Goal: Task Accomplishment & Management: Manage account settings

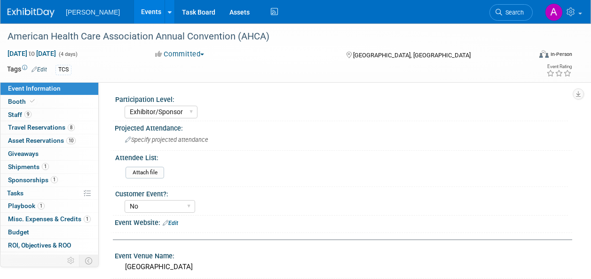
select select "Exhibitor/Sponsor"
select select "No"
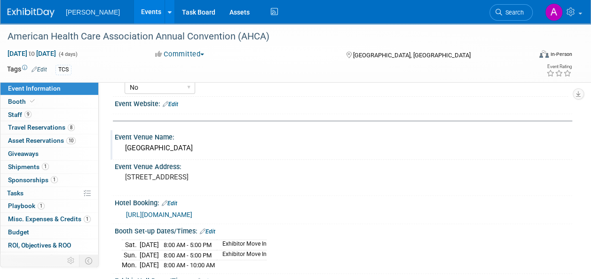
click at [374, 133] on div "Event Venue Name:" at bounding box center [343, 136] width 457 height 12
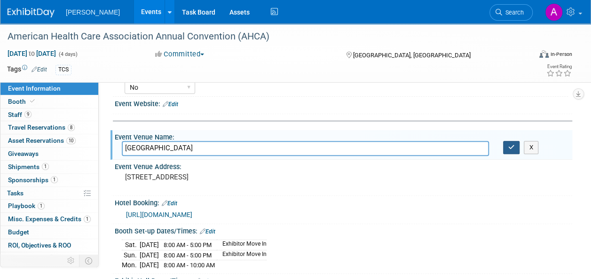
click at [508, 149] on button "button" at bounding box center [511, 147] width 17 height 13
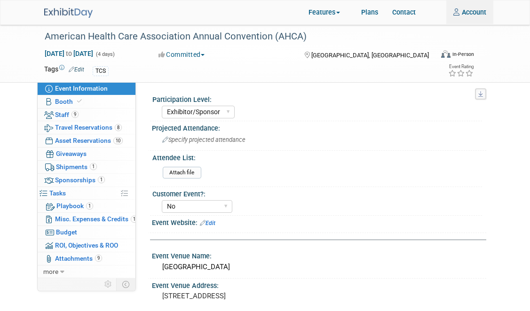
select select "Exhibitor/Sponsor"
select select "No"
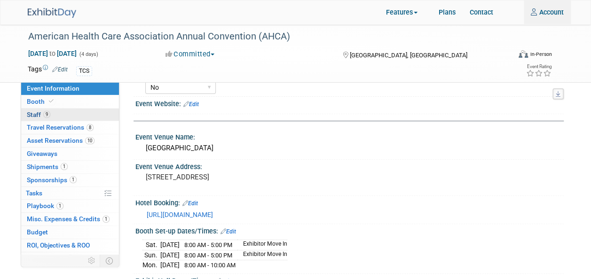
type input "Amber.Vincent@turenneteam.com"
click at [55, 117] on link "9 Staff 9" at bounding box center [70, 115] width 98 height 13
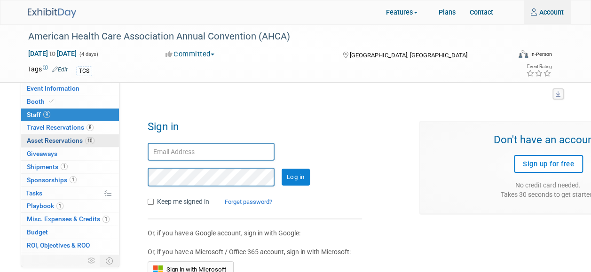
type input "Amber.Vincent@turenneteam.com"
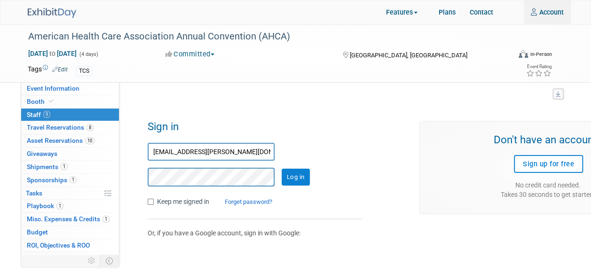
click at [288, 173] on input "Log in" at bounding box center [295, 177] width 28 height 17
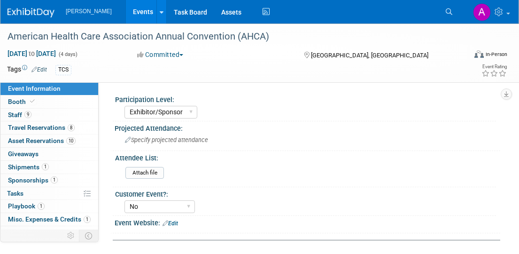
select select "Exhibitor/Sponsor"
select select "No"
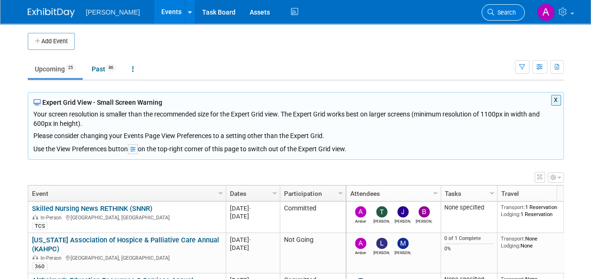
click at [507, 13] on span "Search" at bounding box center [505, 12] width 22 height 7
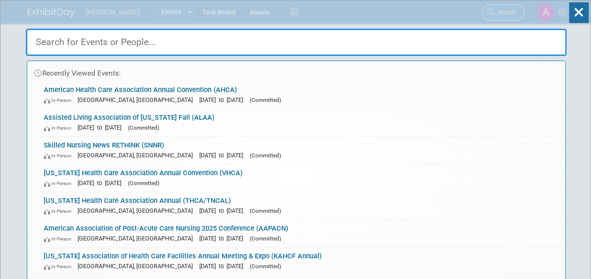
type input "h"
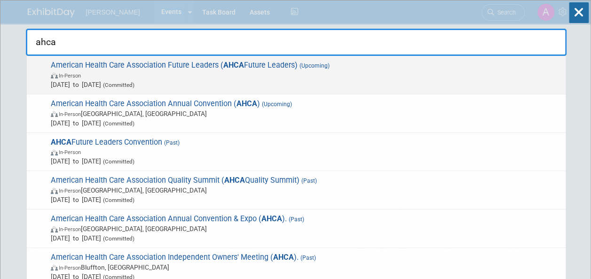
type input "ahca"
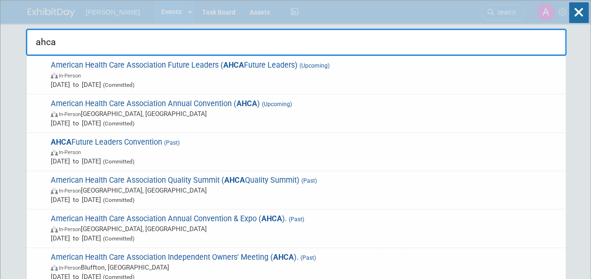
click at [195, 62] on span "American Health Care Association Future Leaders ( AHCA Future Leaders) (Upcomin…" at bounding box center [304, 75] width 513 height 29
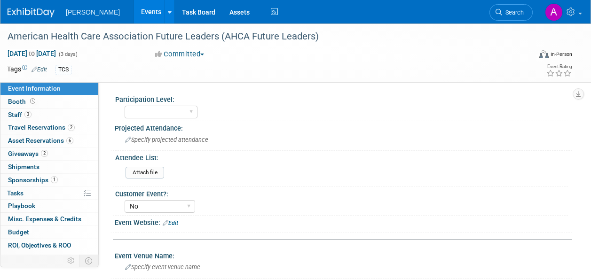
select select "No"
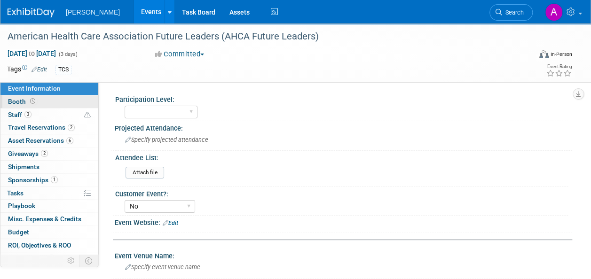
click at [40, 105] on link "Booth" at bounding box center [49, 101] width 98 height 13
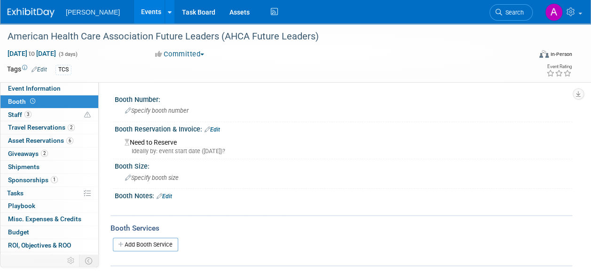
click at [219, 131] on link "Edit" at bounding box center [212, 129] width 16 height 7
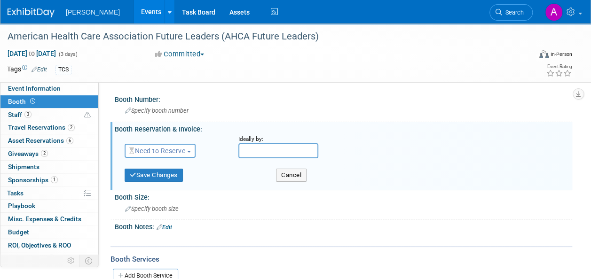
click at [189, 151] on span "button" at bounding box center [189, 152] width 4 height 2
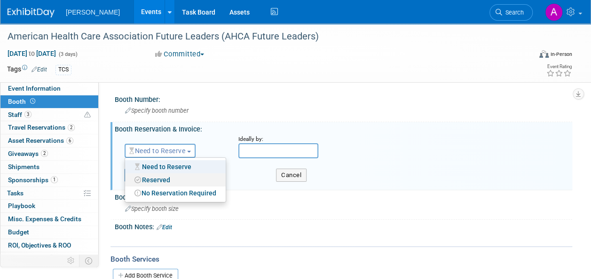
click at [156, 177] on link "Reserved" at bounding box center [175, 179] width 101 height 13
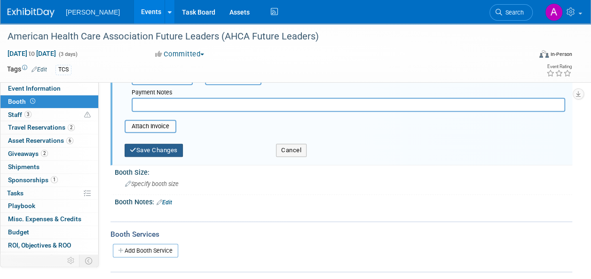
click at [143, 148] on button "Save Changes" at bounding box center [154, 150] width 58 height 13
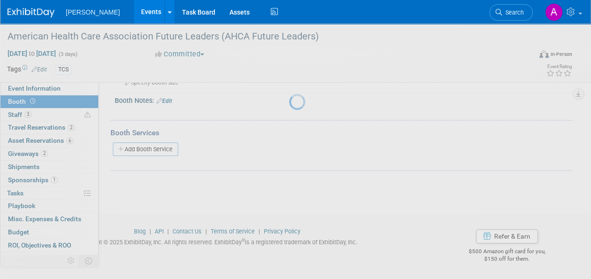
scroll to position [99, 0]
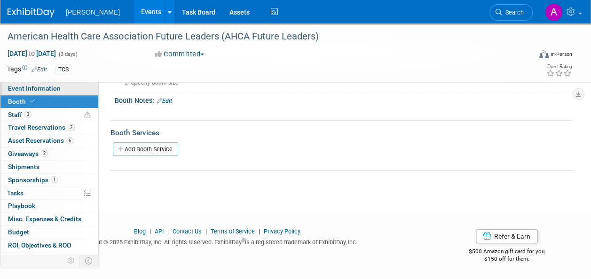
click at [40, 92] on span "Event Information" at bounding box center [34, 89] width 53 height 8
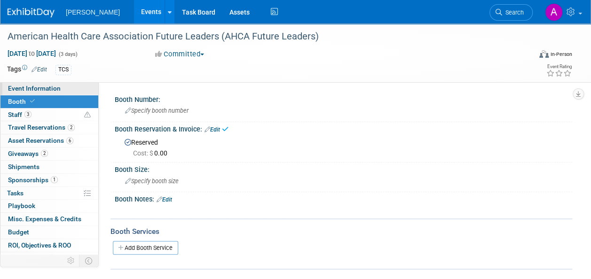
select select "No"
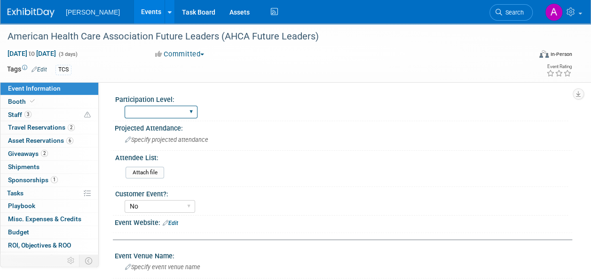
click at [195, 108] on select "Exhibitor Exhibitor/Sponsor" at bounding box center [161, 112] width 73 height 13
select select "Exhibitor/Sponsor"
click at [125, 106] on select "Exhibitor Exhibitor/Sponsor" at bounding box center [161, 112] width 73 height 13
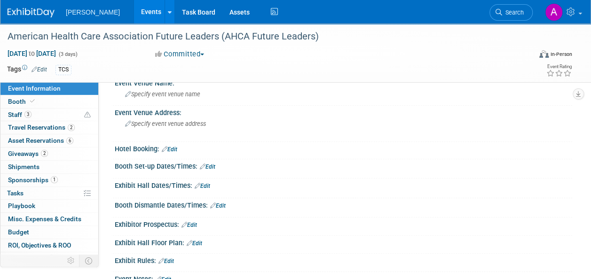
scroll to position [188, 0]
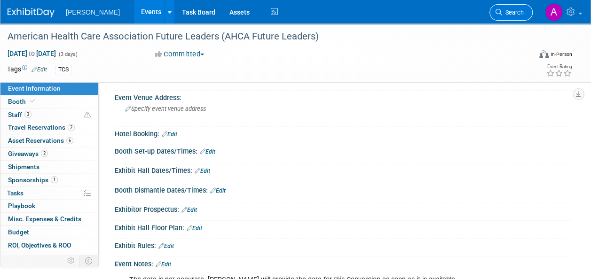
click at [514, 16] on link "Search" at bounding box center [510, 12] width 43 height 16
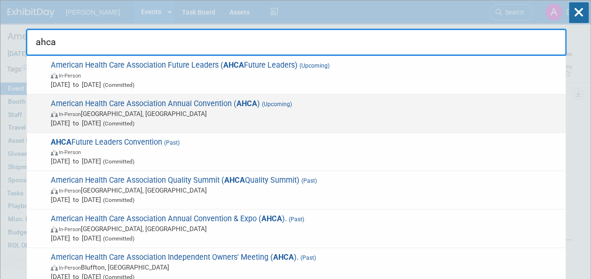
type input "ahca"
click at [267, 109] on span "In-Person Las Vegas, NV" at bounding box center [306, 113] width 510 height 9
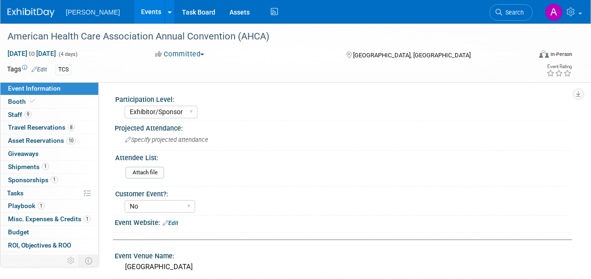
select select "Exhibitor/Sponsor"
select select "No"
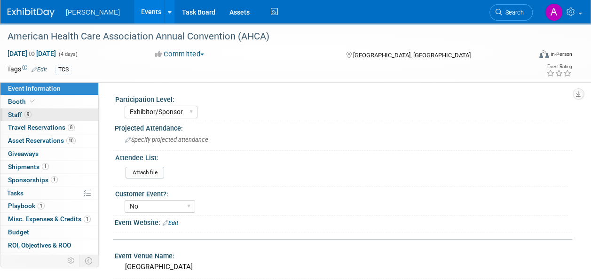
click at [29, 113] on span "9" at bounding box center [27, 114] width 7 height 7
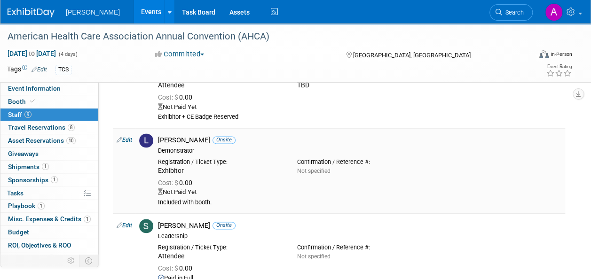
scroll to position [564, 0]
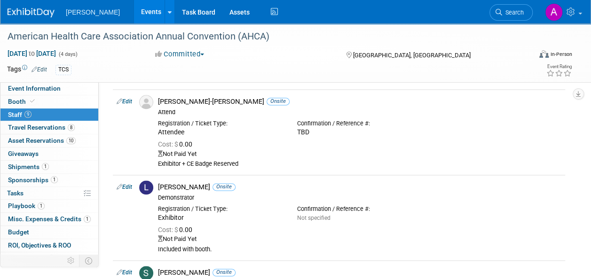
click at [131, 102] on link "Edit" at bounding box center [125, 101] width 16 height 7
select select "aeb2b926-9b54-4031-a2cb-e3d0a9a2443f"
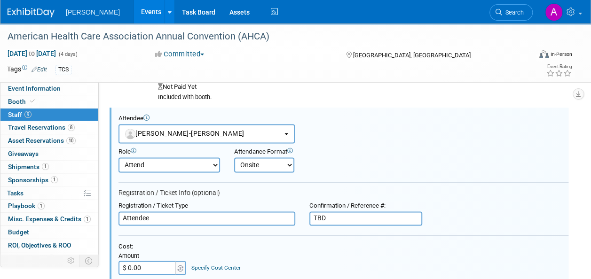
scroll to position [592, 0]
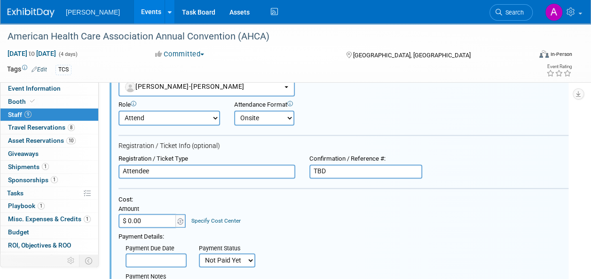
click at [150, 218] on input "$ 0.00" at bounding box center [147, 221] width 59 height 14
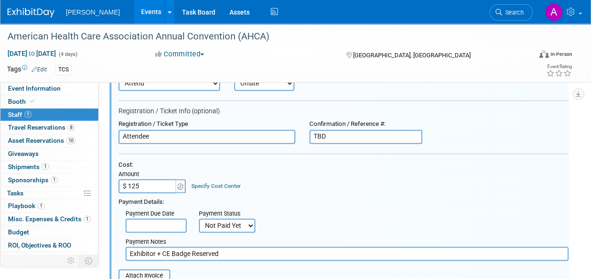
scroll to position [686, 0]
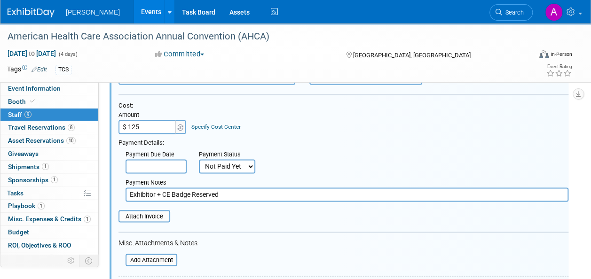
type input "$ 125.00"
click at [230, 164] on select "Not Paid Yet Partially Paid Paid in Full" at bounding box center [227, 166] width 56 height 14
select select "1"
click at [199, 159] on select "Not Paid Yet Partially Paid Paid in Full" at bounding box center [227, 166] width 56 height 14
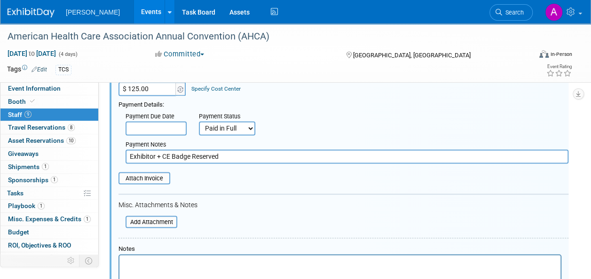
scroll to position [639, 0]
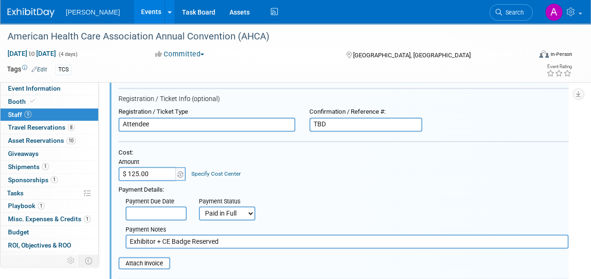
click at [148, 214] on input "text" at bounding box center [155, 213] width 61 height 14
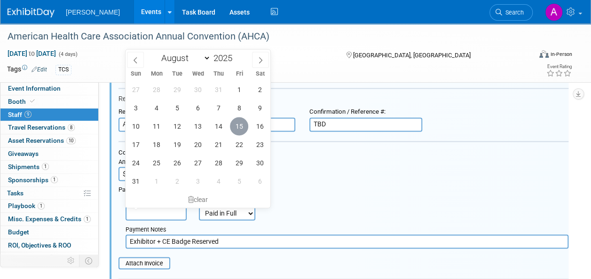
click at [237, 124] on span "15" at bounding box center [239, 126] width 18 height 18
type input "Aug 15, 2025"
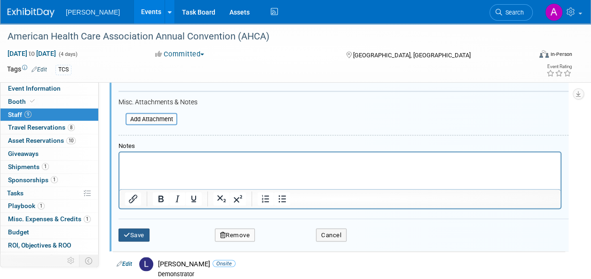
click at [137, 232] on button "Save" at bounding box center [133, 234] width 31 height 13
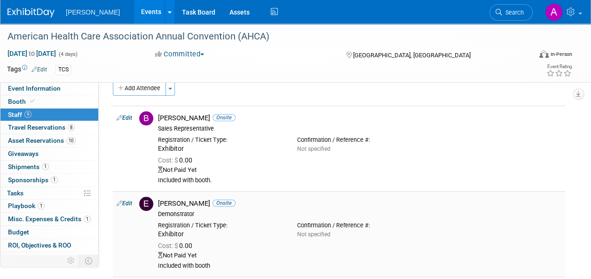
scroll to position [0, 0]
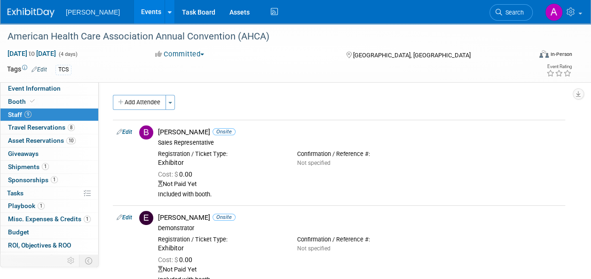
drag, startPoint x: 131, startPoint y: 132, endPoint x: 160, endPoint y: 149, distance: 33.9
click at [131, 132] on link "Edit" at bounding box center [125, 132] width 16 height 7
select select "7bfd10ce-ec8d-4b74-b69b-7fd2a84b17e7"
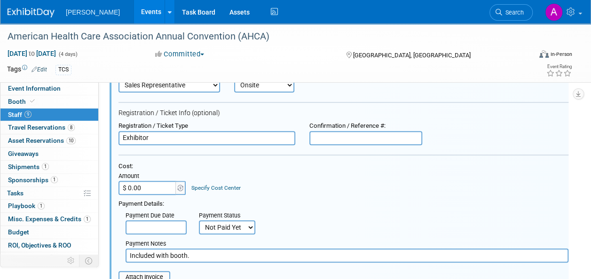
scroll to position [107, 0]
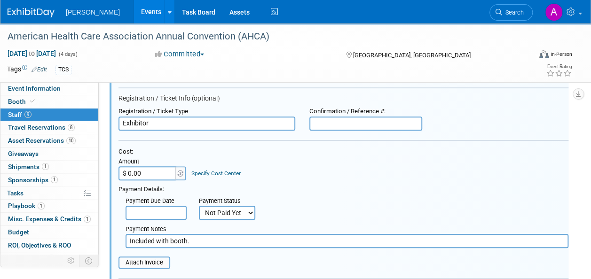
click at [227, 210] on select "Not Paid Yet Partially Paid Paid in Full" at bounding box center [227, 213] width 56 height 14
select select "1"
click at [199, 206] on select "Not Paid Yet Partially Paid Paid in Full" at bounding box center [227, 213] width 56 height 14
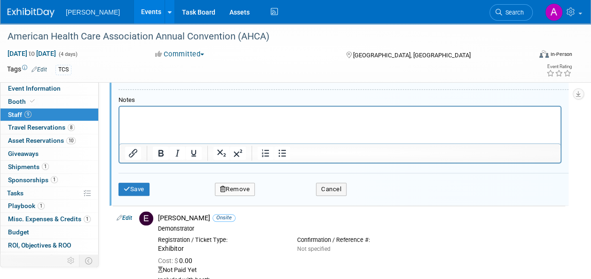
scroll to position [342, 0]
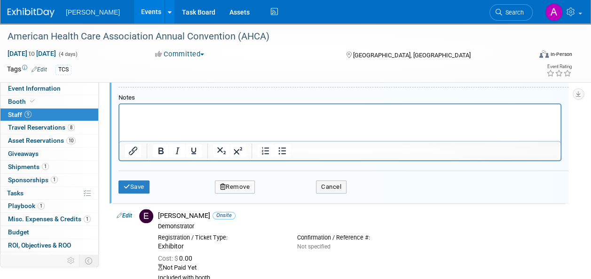
click at [139, 178] on div "Save Remove Cancel" at bounding box center [343, 186] width 450 height 30
click at [138, 180] on button "Save" at bounding box center [133, 186] width 31 height 13
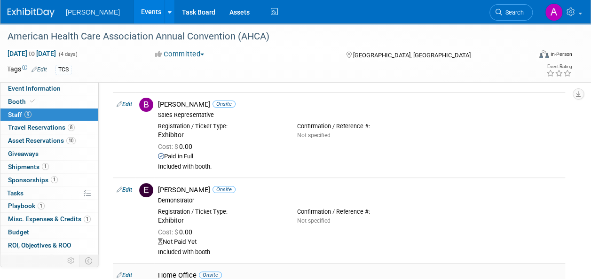
scroll to position [47, 0]
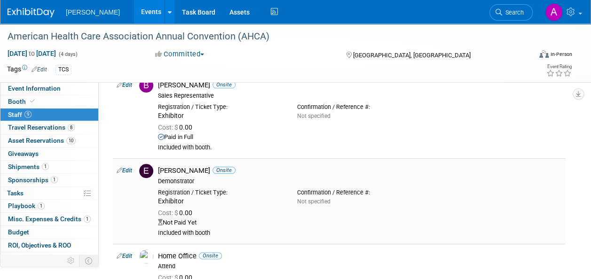
click at [127, 169] on link "Edit" at bounding box center [125, 170] width 16 height 7
select select "06d4ce87-eac7-4a20-8dc0-17b5d39d4565"
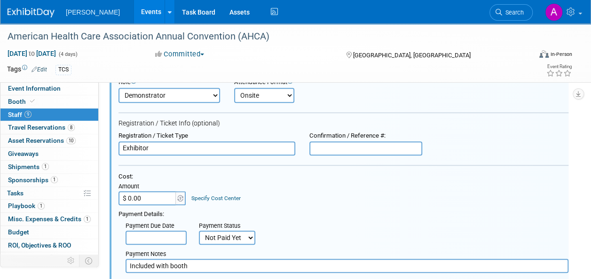
scroll to position [192, 0]
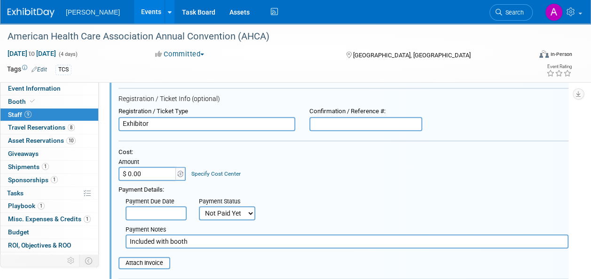
click at [219, 218] on select "Not Paid Yet Partially Paid Paid in Full" at bounding box center [227, 213] width 56 height 14
select select "1"
click at [199, 206] on select "Not Paid Yet Partially Paid Paid in Full" at bounding box center [227, 213] width 56 height 14
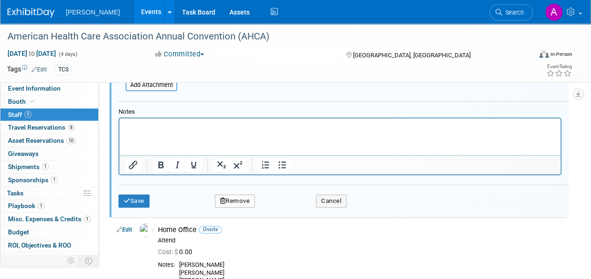
scroll to position [427, 0]
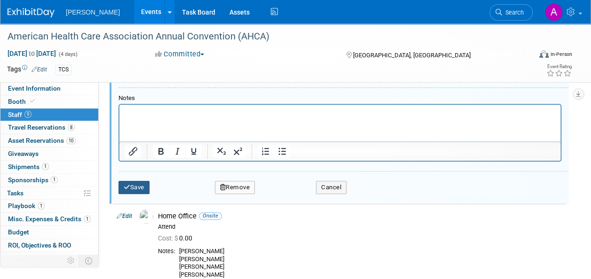
click at [138, 189] on button "Save" at bounding box center [133, 187] width 31 height 13
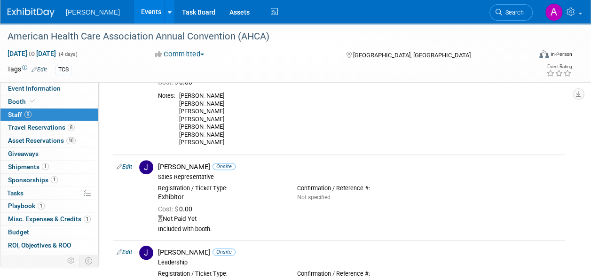
scroll to position [188, 0]
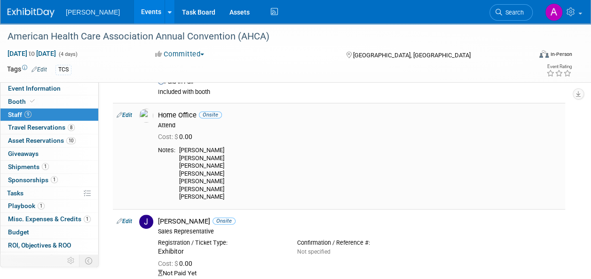
click at [132, 115] on link "Edit" at bounding box center [125, 115] width 16 height 7
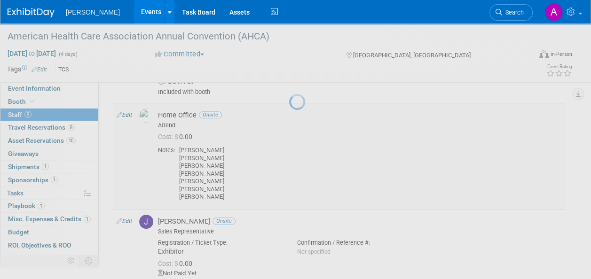
select select "d3a286cc-f38c-4b85-b181-bae6d156b776"
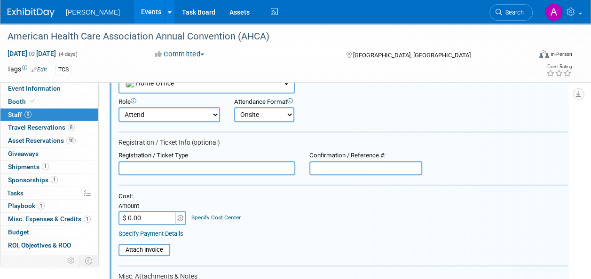
scroll to position [0, 0]
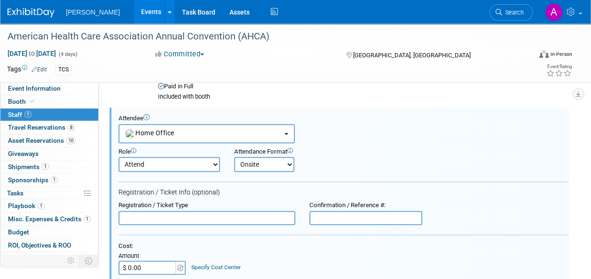
click at [205, 165] on select "Attend Demonstrator Host Leadership Planner Presenter Sales Representative" at bounding box center [168, 164] width 101 height 15
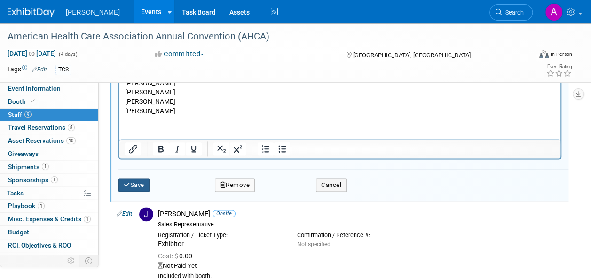
click at [147, 183] on button "Save" at bounding box center [133, 185] width 31 height 13
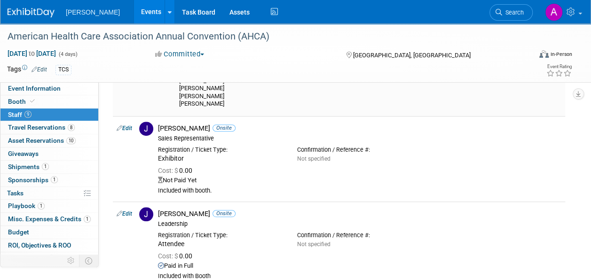
scroll to position [230, 0]
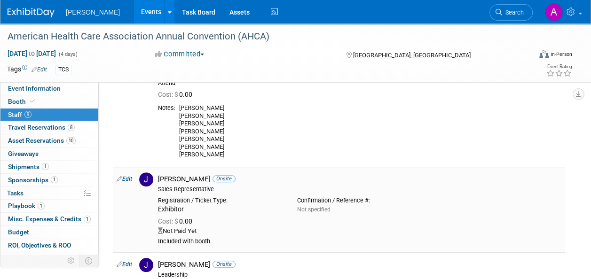
click at [125, 179] on link "Edit" at bounding box center [125, 179] width 16 height 7
select select "aa7258b4-d814-49e4-adf8-64e2be7b5742"
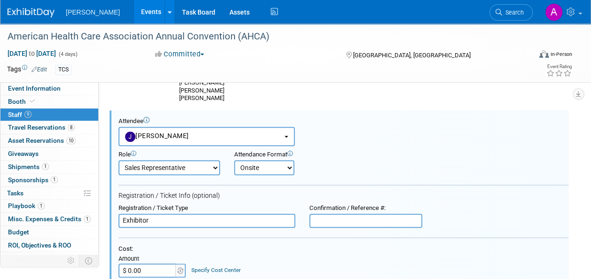
scroll to position [289, 0]
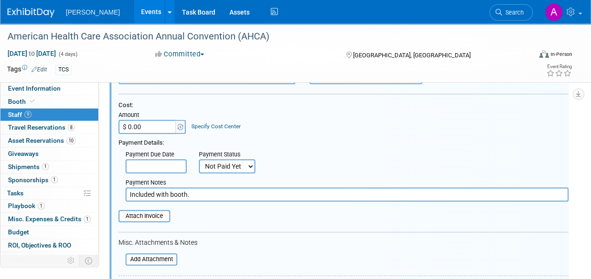
click at [222, 167] on select "Not Paid Yet Partially Paid Paid in Full" at bounding box center [227, 166] width 56 height 14
select select "1"
click at [199, 159] on select "Not Paid Yet Partially Paid Paid in Full" at bounding box center [227, 166] width 56 height 14
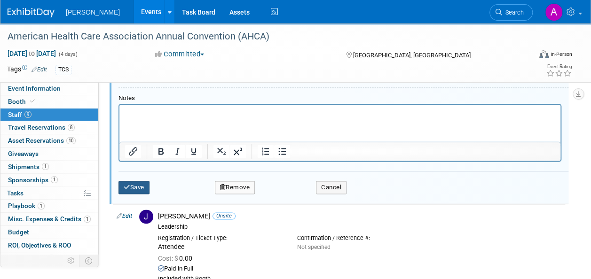
click at [133, 183] on button "Save" at bounding box center [133, 187] width 31 height 13
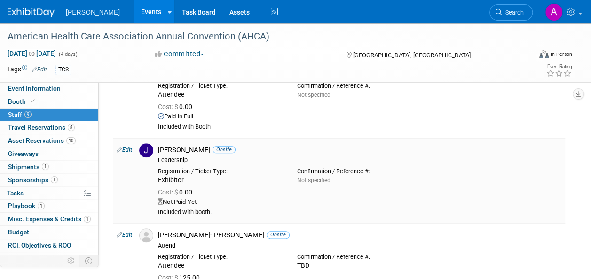
click at [126, 148] on link "Edit" at bounding box center [125, 150] width 16 height 7
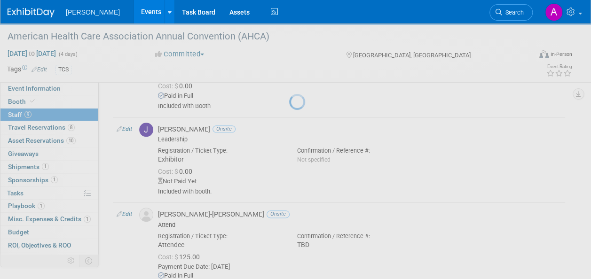
select select "ad7dbda9-b697-4cb7-a57b-5fce2164605a"
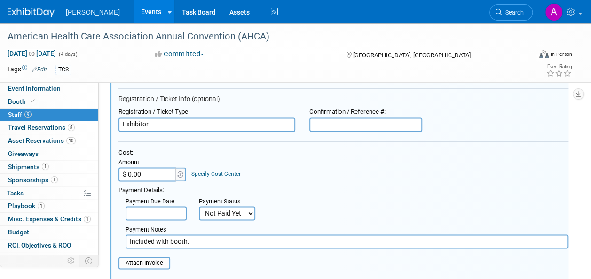
click at [218, 210] on select "Not Paid Yet Partially Paid Paid in Full" at bounding box center [227, 213] width 56 height 14
select select "1"
click at [199, 206] on select "Not Paid Yet Partially Paid Paid in Full" at bounding box center [227, 213] width 56 height 14
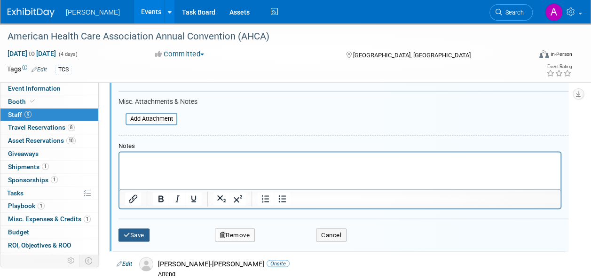
click at [143, 232] on button "Save" at bounding box center [133, 234] width 31 height 13
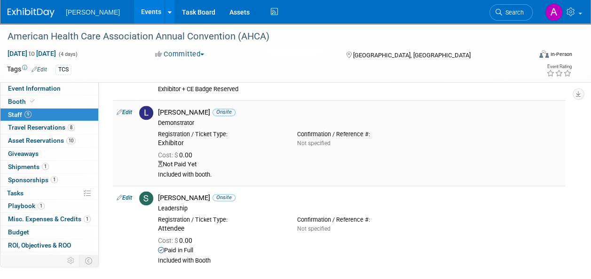
click at [131, 109] on link "Edit" at bounding box center [125, 112] width 16 height 7
select select "fd9f05e7-cdbe-4732-b6c9-ed10fb62a672"
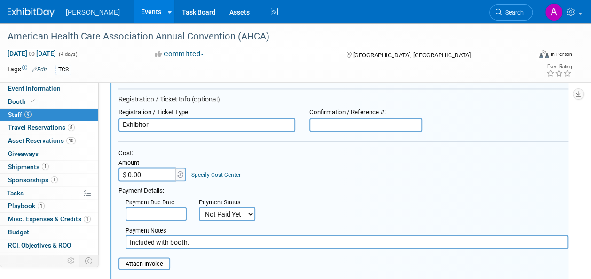
click at [208, 213] on select "Not Paid Yet Partially Paid Paid in Full" at bounding box center [227, 214] width 56 height 14
select select "1"
click at [199, 207] on select "Not Paid Yet Partially Paid Paid in Full" at bounding box center [227, 214] width 56 height 14
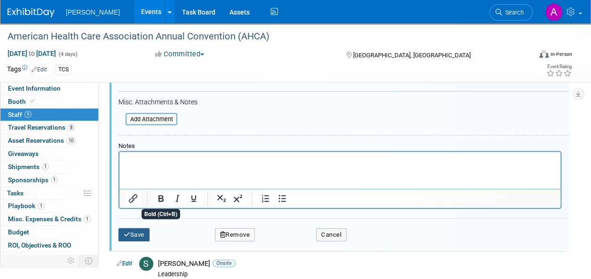
click at [143, 234] on button "Save" at bounding box center [133, 234] width 31 height 13
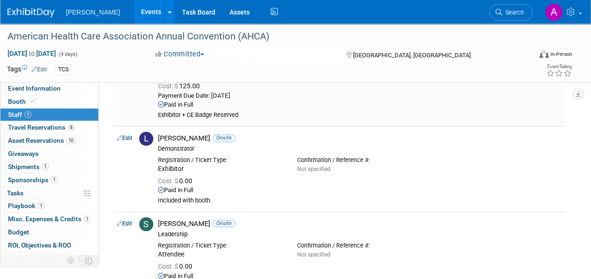
scroll to position [702, 0]
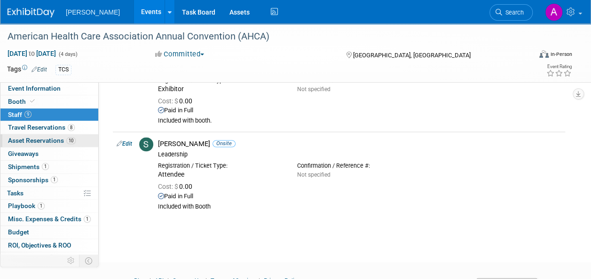
click at [33, 142] on span "Asset Reservations 10" at bounding box center [42, 141] width 68 height 8
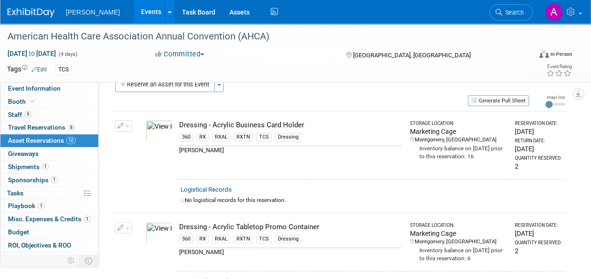
scroll to position [0, 0]
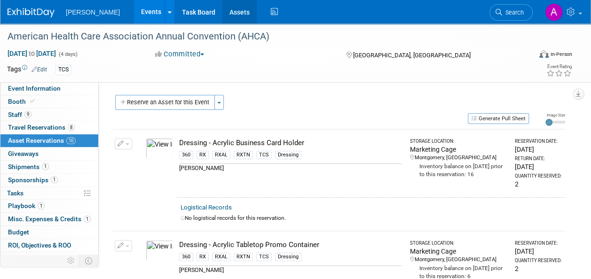
click at [222, 14] on link "Assets" at bounding box center [239, 11] width 34 height 23
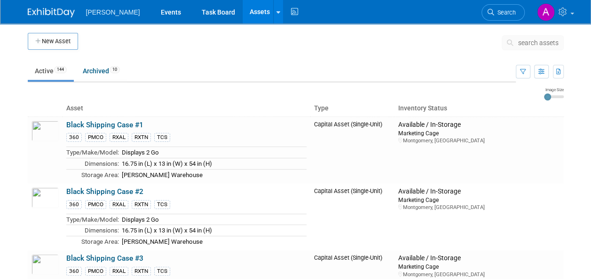
click at [533, 36] on button "search assets" at bounding box center [532, 42] width 62 height 15
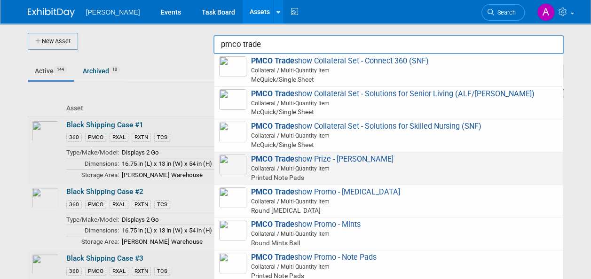
click at [309, 169] on span "Collateral / Multi-Quantity Item" at bounding box center [390, 168] width 336 height 8
type input "PMCO Tradeshow Prize - [PERSON_NAME]"
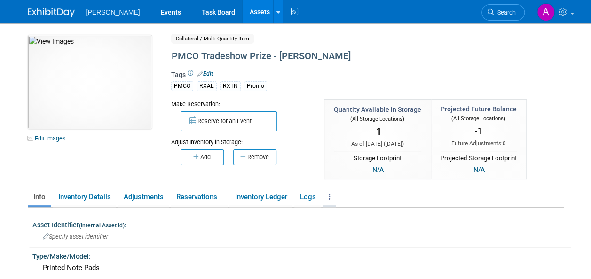
click at [333, 195] on link at bounding box center [329, 197] width 13 height 16
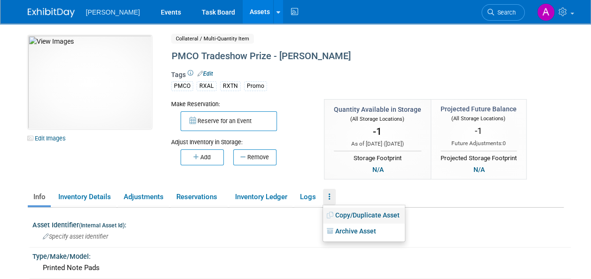
click at [359, 216] on link "Copy/Duplicate Asset" at bounding box center [364, 216] width 82 height 16
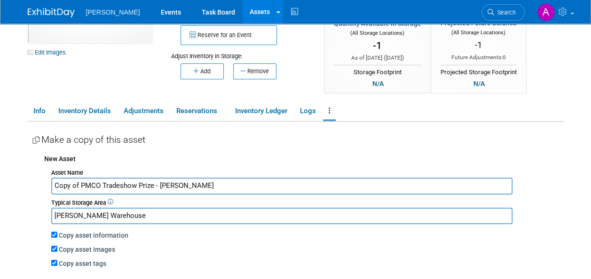
scroll to position [94, 0]
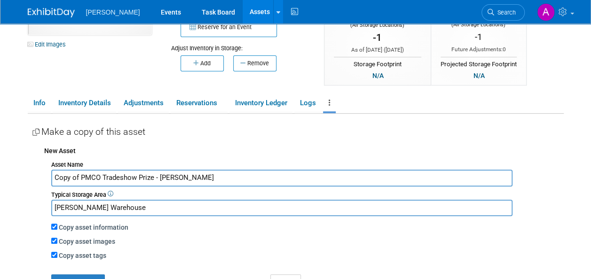
drag, startPoint x: 60, startPoint y: 174, endPoint x: 17, endPoint y: 171, distance: 43.3
click at [17, 171] on body "Turenne Events Task Board Assets New Asset Search Assets" at bounding box center [295, 45] width 591 height 279
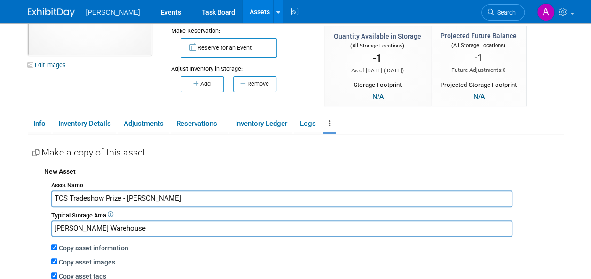
scroll to position [188, 0]
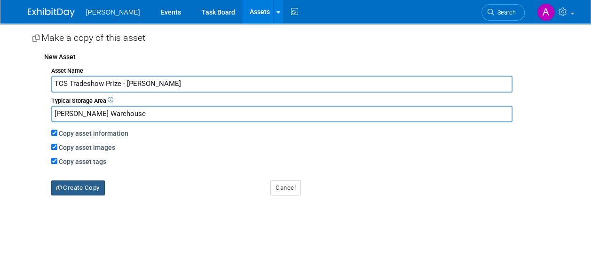
type input "TCS Tradeshow Prize - [PERSON_NAME]"
click at [78, 189] on button "Create Copy" at bounding box center [78, 187] width 54 height 15
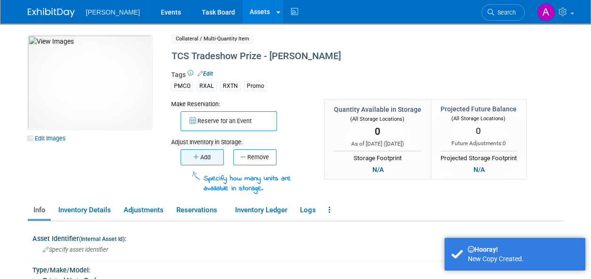
click at [208, 157] on button "Add" at bounding box center [201, 157] width 43 height 16
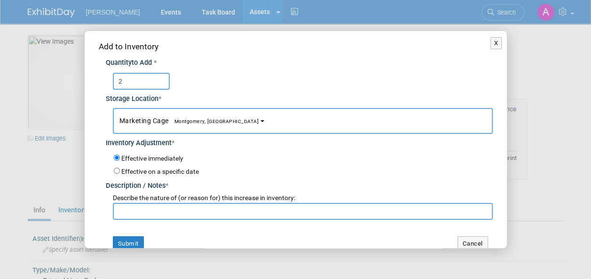
type input "2"
click at [149, 211] on input "text" at bounding box center [303, 211] width 380 height 17
type input "I"
type input "A"
type input "Transferred inventory to TCS"
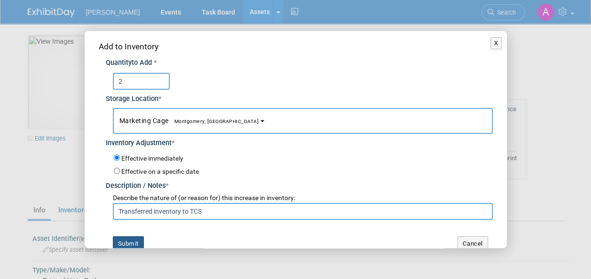
click at [136, 240] on button "Submit" at bounding box center [128, 243] width 31 height 15
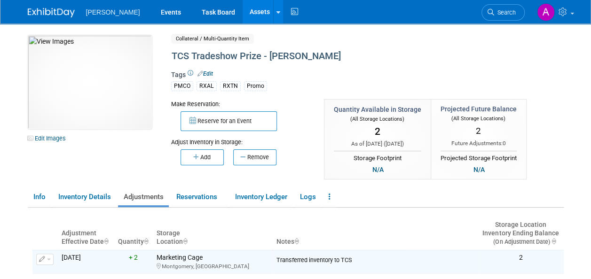
click at [501, 13] on span "Search" at bounding box center [505, 12] width 22 height 7
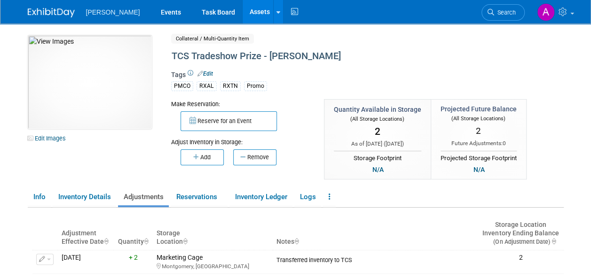
click at [242, 13] on link "Assets" at bounding box center [259, 11] width 34 height 23
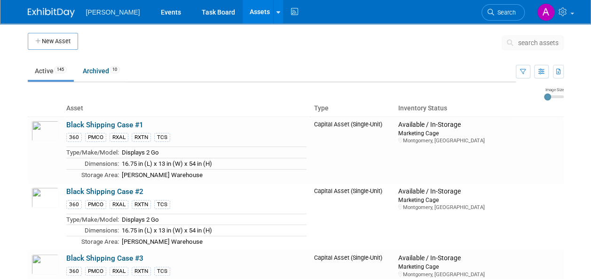
click at [533, 43] on span "search assets" at bounding box center [538, 43] width 40 height 8
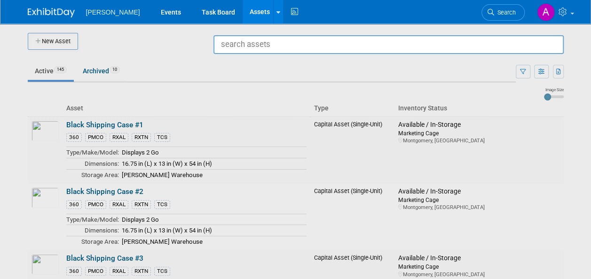
type input "["
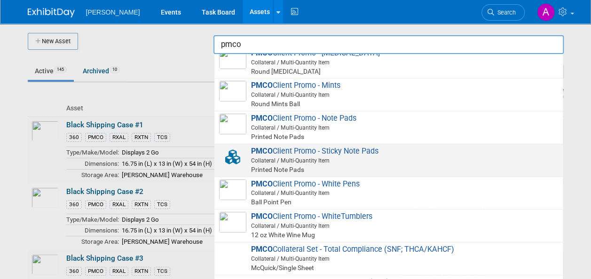
scroll to position [329, 0]
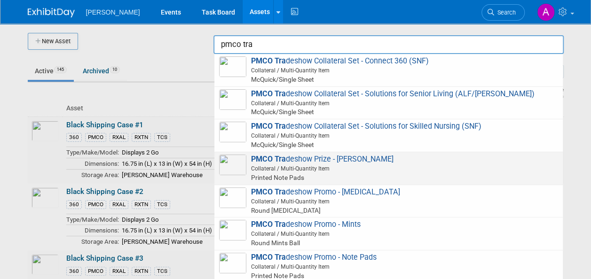
click at [341, 160] on span "PMCO Tra deshow Prize - YETI Cooler Collateral / Multi-Quantity Item Printed No…" at bounding box center [388, 169] width 339 height 28
type input "PMCO Tradeshow Prize - [PERSON_NAME]"
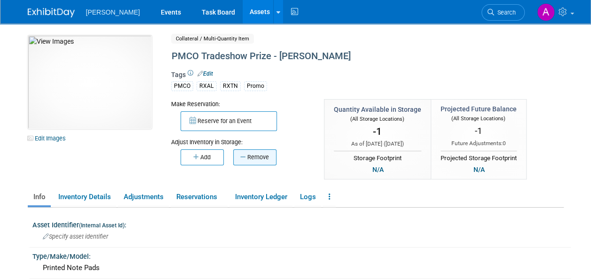
click at [234, 159] on button "Remove" at bounding box center [254, 157] width 43 height 16
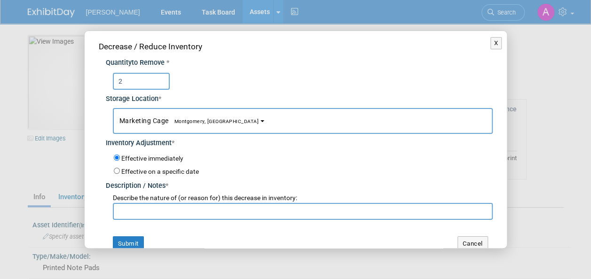
type input "2"
click at [184, 213] on input "text" at bounding box center [303, 211] width 380 height 17
type input "Transferred to TCS"
click at [131, 244] on button "Submit" at bounding box center [128, 243] width 31 height 15
